Goal: Task Accomplishment & Management: Use online tool/utility

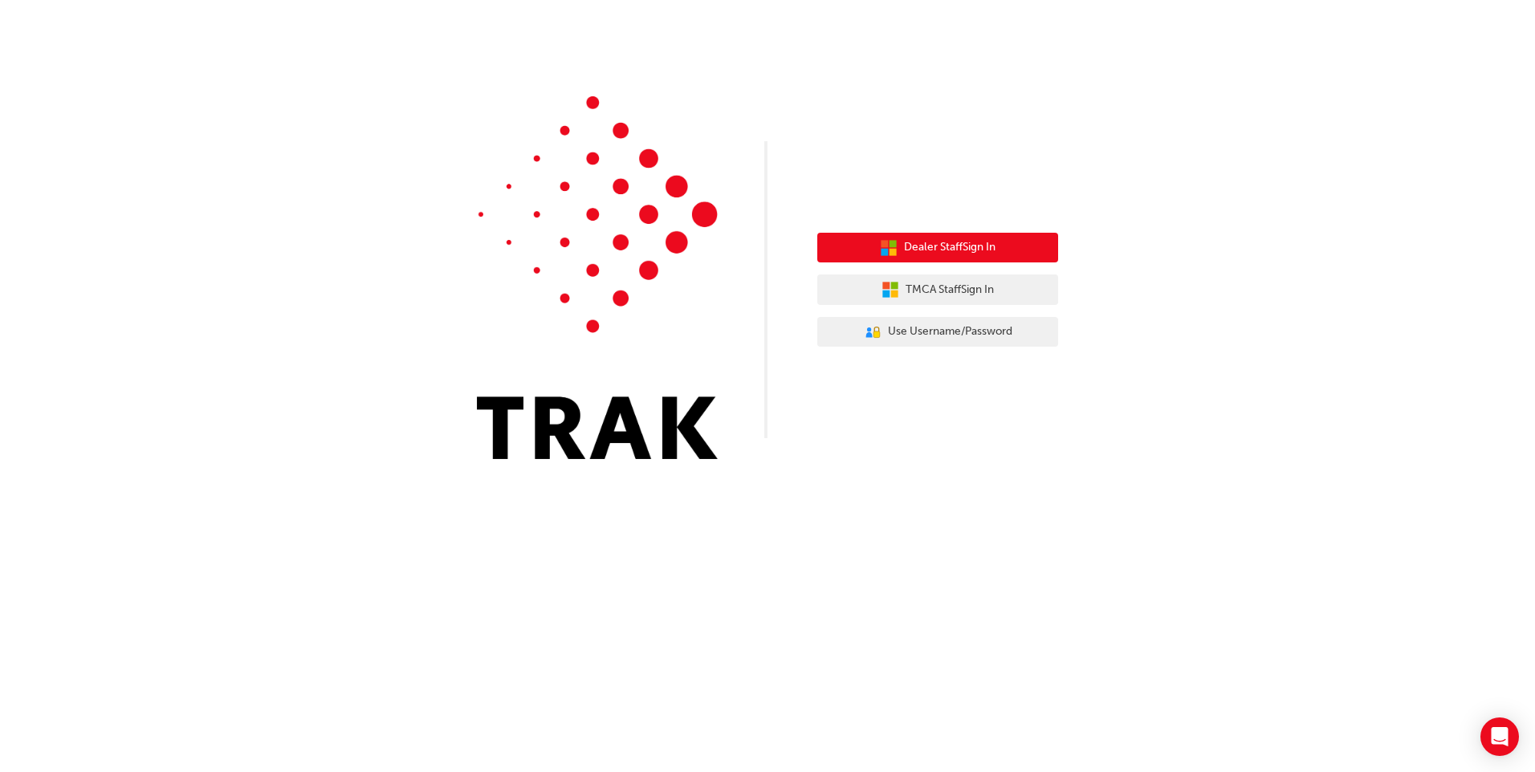
click at [929, 247] on span "Dealer Staff Sign In" at bounding box center [950, 247] width 92 height 18
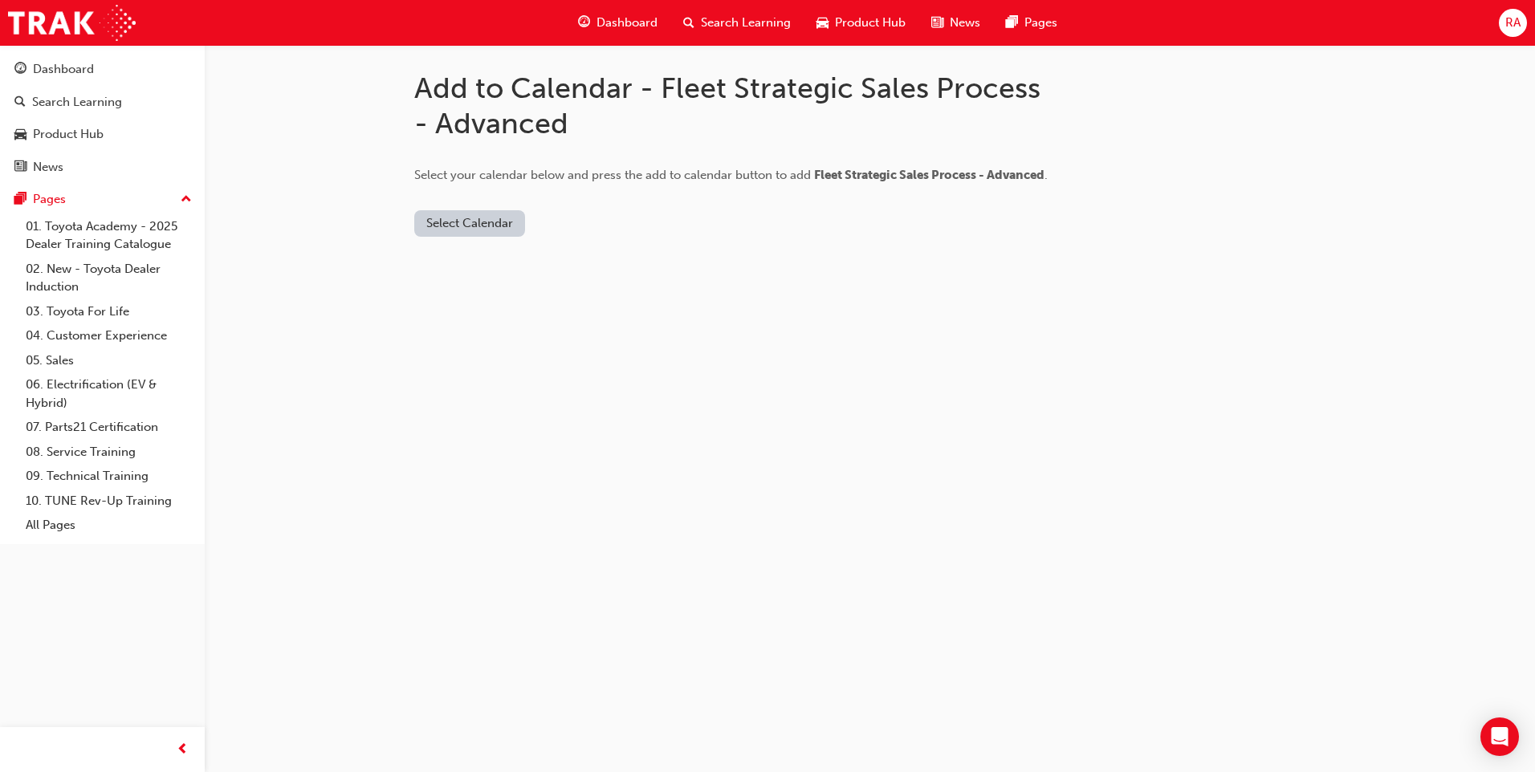
click at [468, 220] on button "Select Calendar" at bounding box center [469, 223] width 111 height 26
click at [456, 293] on div "Office 365" at bounding box center [451, 292] width 58 height 18
click at [560, 216] on button "Add to Calendar" at bounding box center [566, 223] width 114 height 26
click at [434, 220] on button "Office 365" at bounding box center [455, 223] width 82 height 26
drag, startPoint x: 426, startPoint y: 267, endPoint x: 432, endPoint y: 249, distance: 19.3
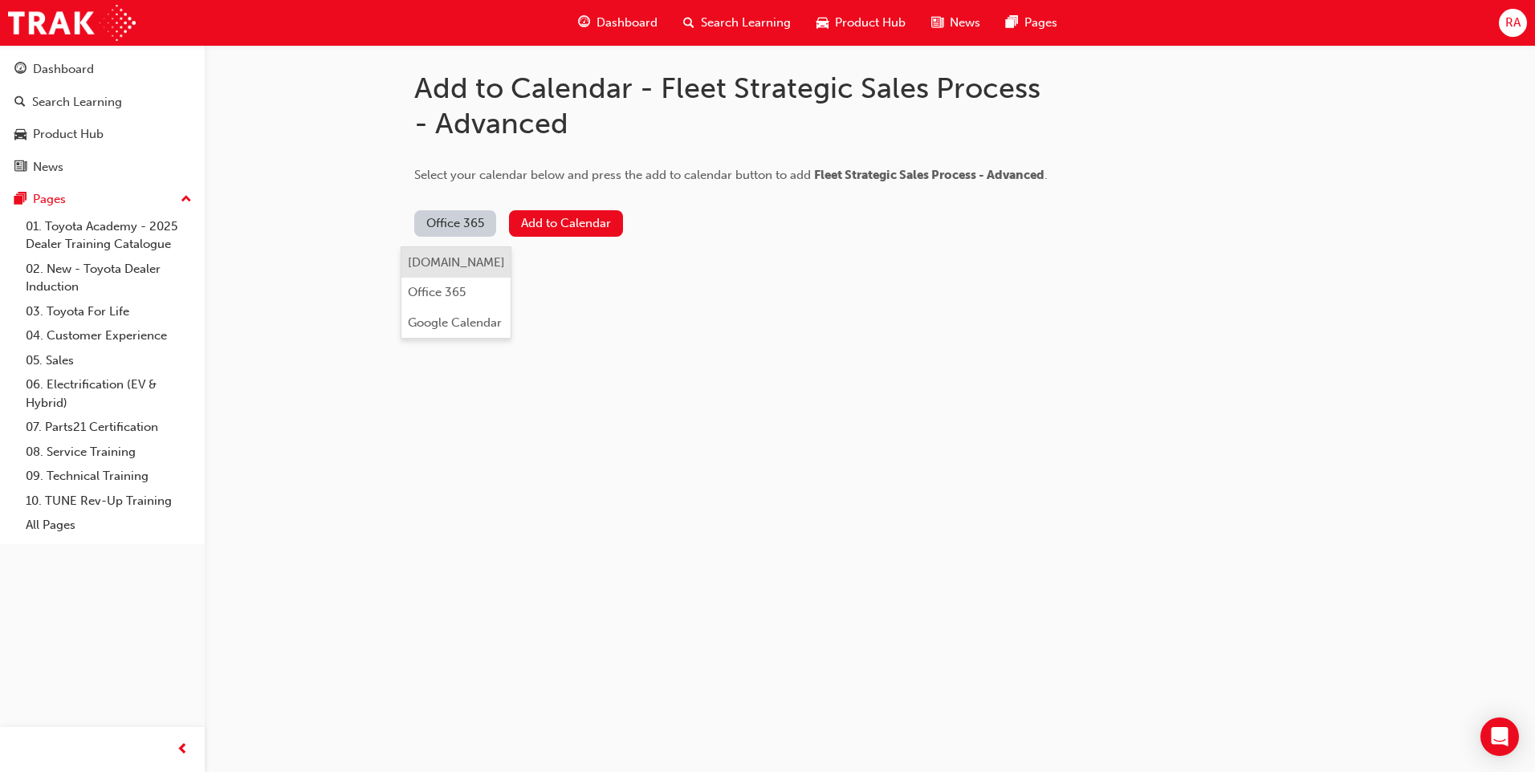
click at [428, 266] on div "[DOMAIN_NAME]" at bounding box center [456, 263] width 97 height 18
click at [556, 218] on button "Add to Calendar" at bounding box center [605, 223] width 114 height 26
click at [554, 216] on button "Add to Calendar" at bounding box center [605, 223] width 114 height 26
click at [462, 218] on button "[DOMAIN_NAME]" at bounding box center [474, 223] width 121 height 26
click at [466, 321] on div "Google Calendar" at bounding box center [463, 323] width 94 height 18
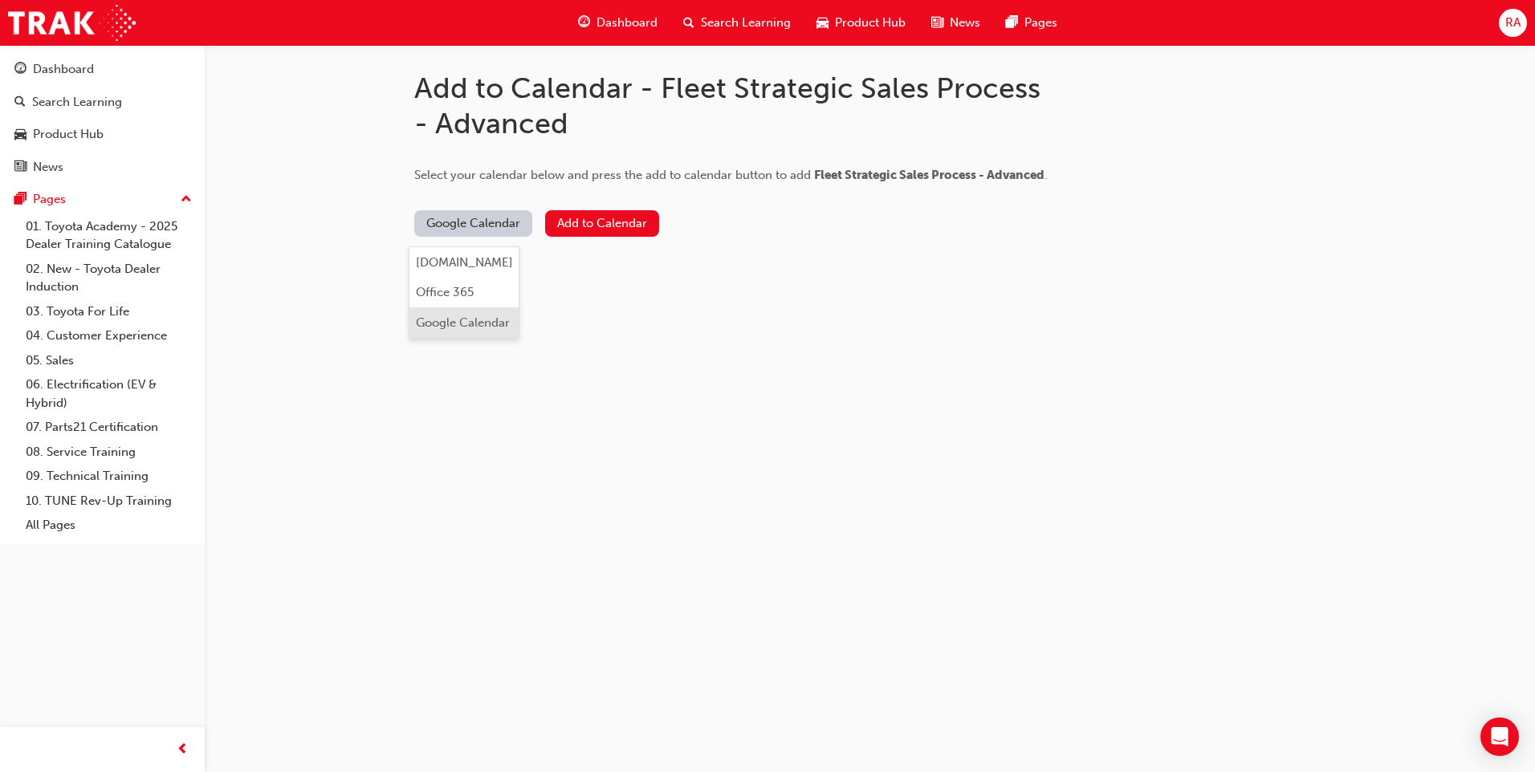
click at [469, 324] on div "Google Calendar" at bounding box center [463, 323] width 94 height 18
click at [574, 212] on button "Add to Calendar" at bounding box center [602, 223] width 114 height 26
